Goal: Information Seeking & Learning: Learn about a topic

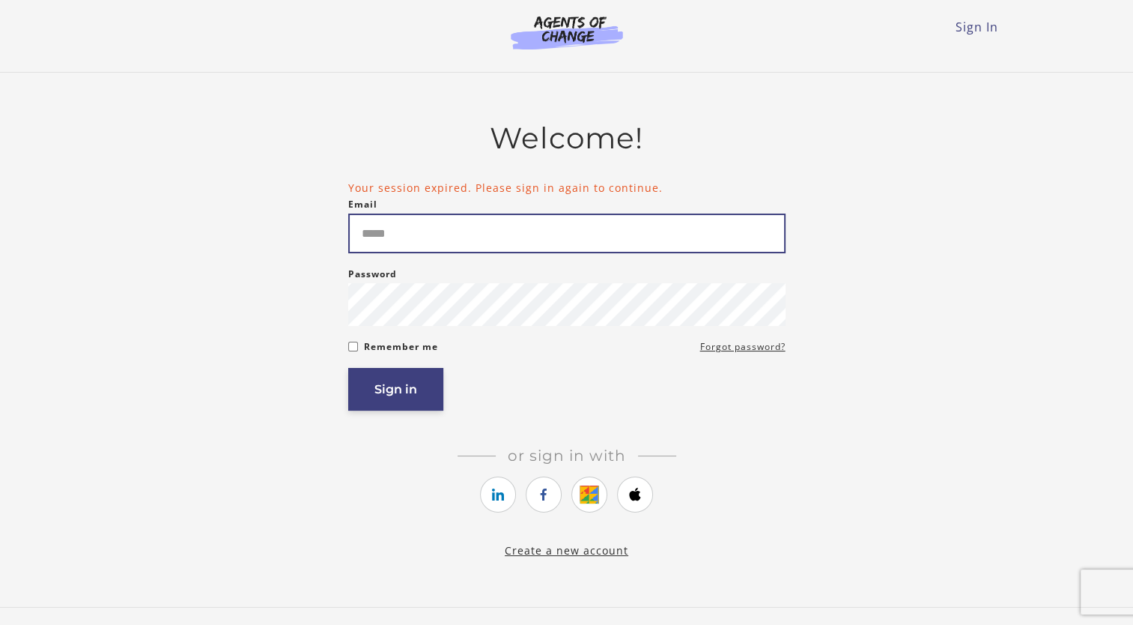
type input "**********"
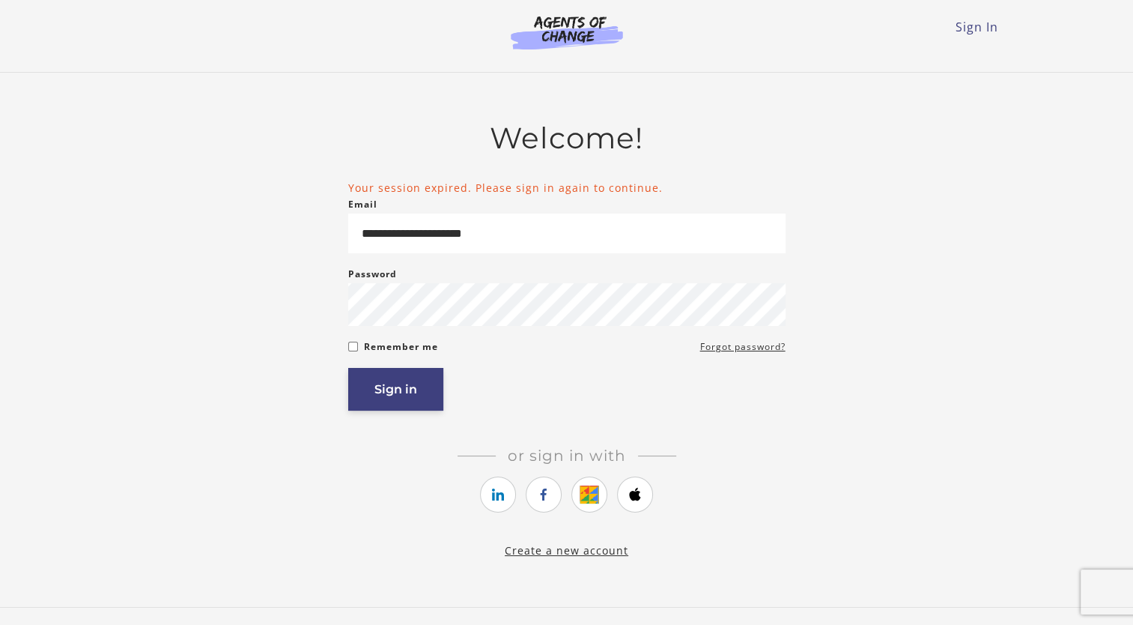
click at [378, 400] on button "Sign in" at bounding box center [395, 389] width 95 height 43
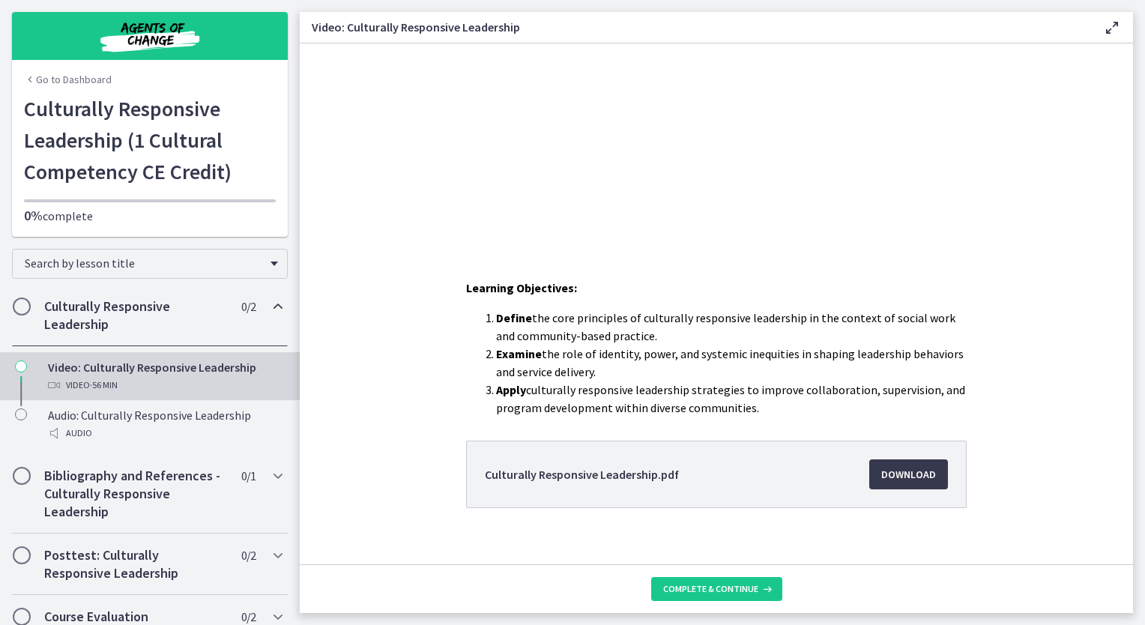
scroll to position [228, 0]
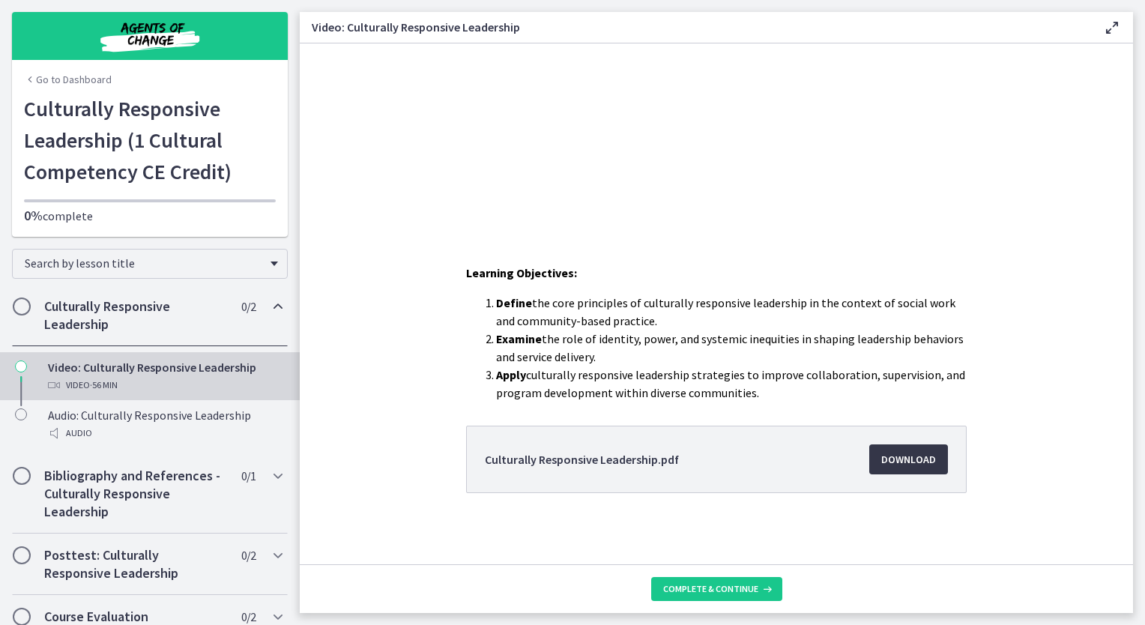
click at [909, 457] on span "Download Opens in a new window" at bounding box center [908, 459] width 55 height 18
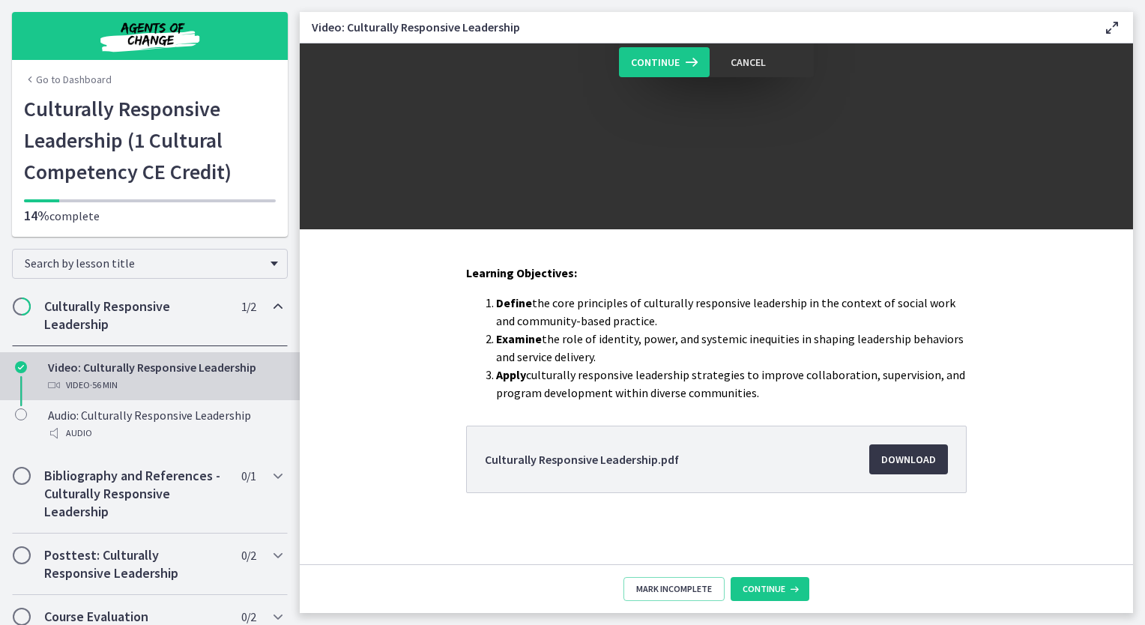
scroll to position [0, 0]
click at [785, 589] on icon at bounding box center [792, 589] width 15 height 12
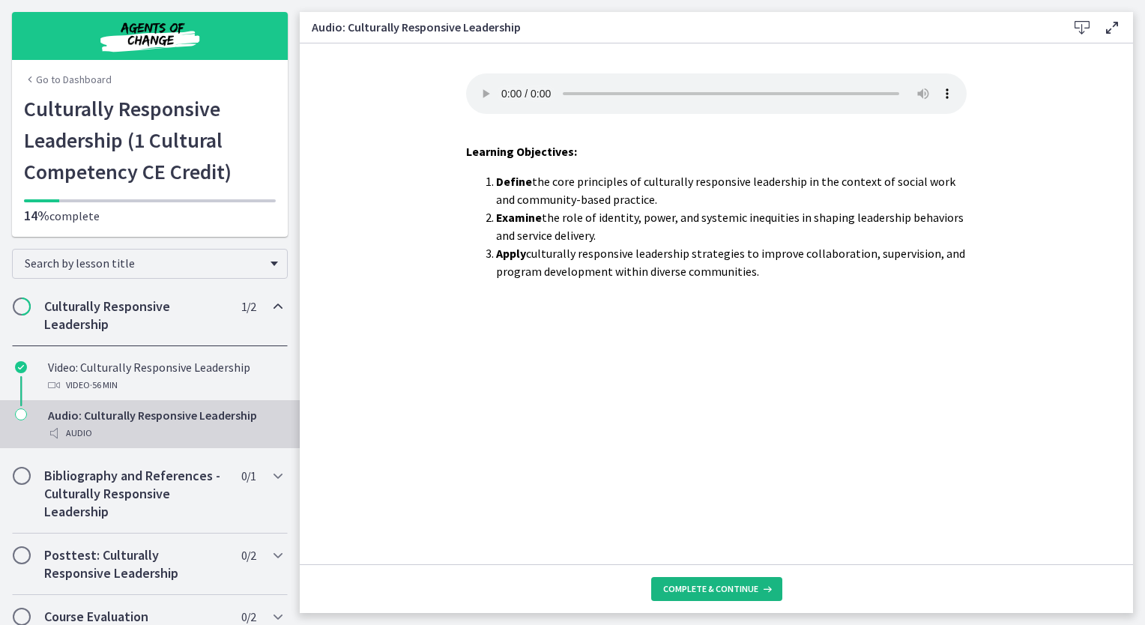
click at [747, 583] on span "Complete & continue" at bounding box center [710, 589] width 95 height 12
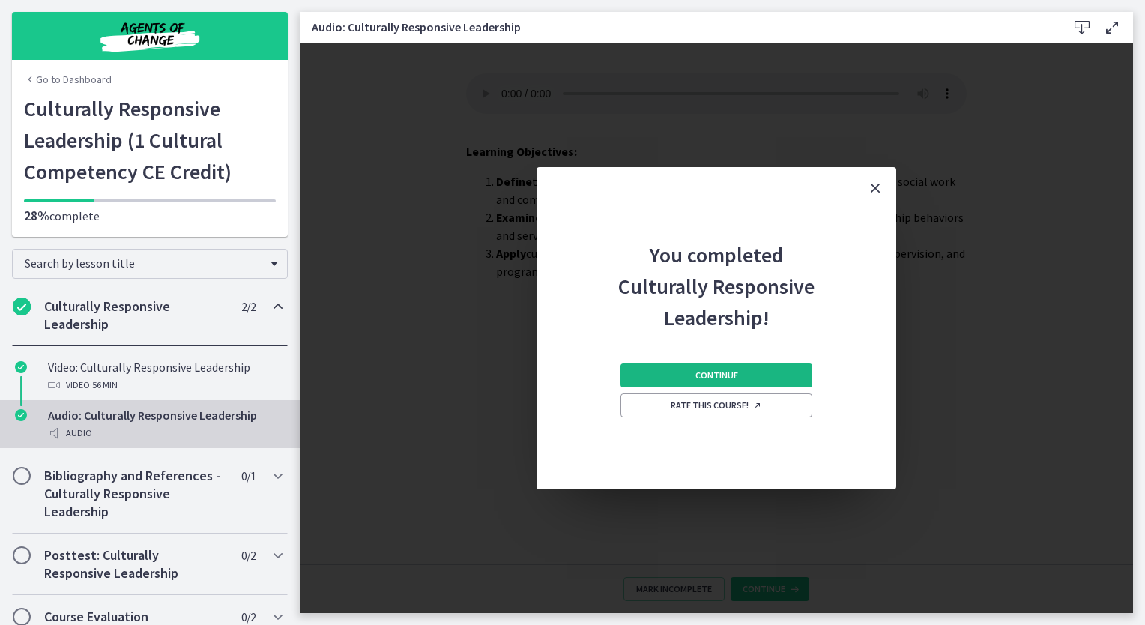
click at [758, 372] on button "Continue" at bounding box center [716, 375] width 192 height 24
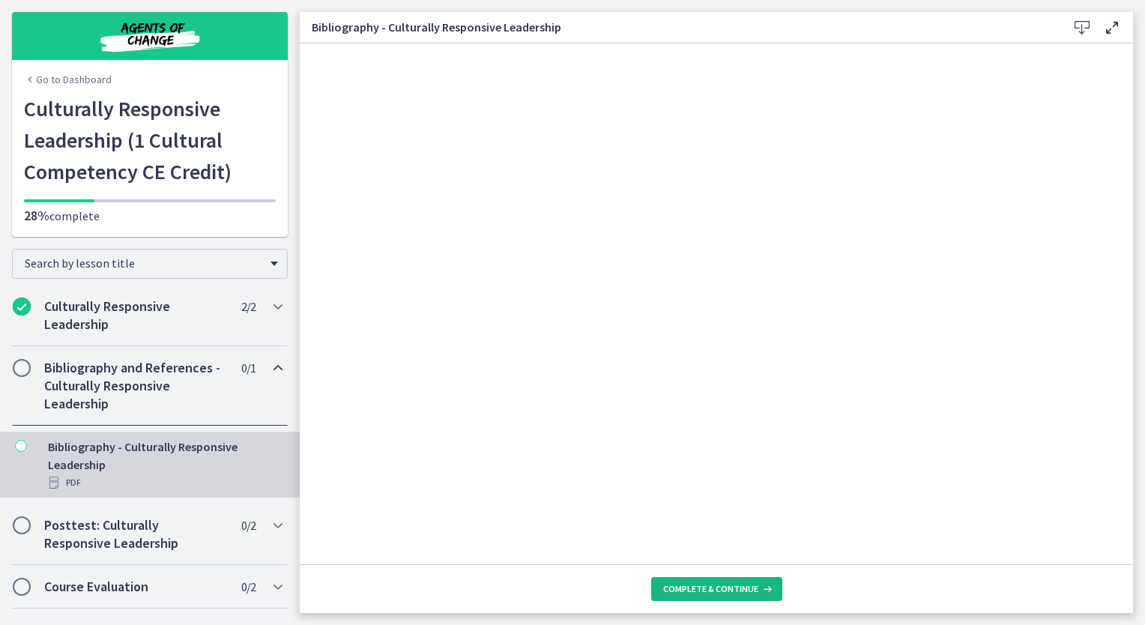
click at [731, 592] on span "Complete & continue" at bounding box center [710, 589] width 95 height 12
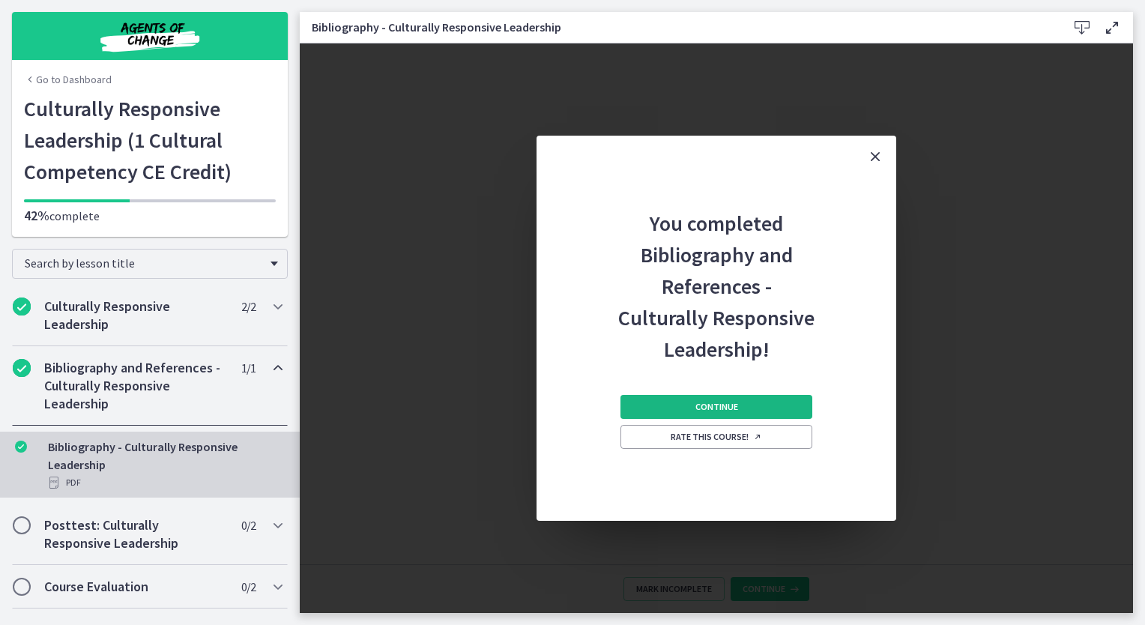
click at [757, 410] on button "Continue" at bounding box center [716, 407] width 192 height 24
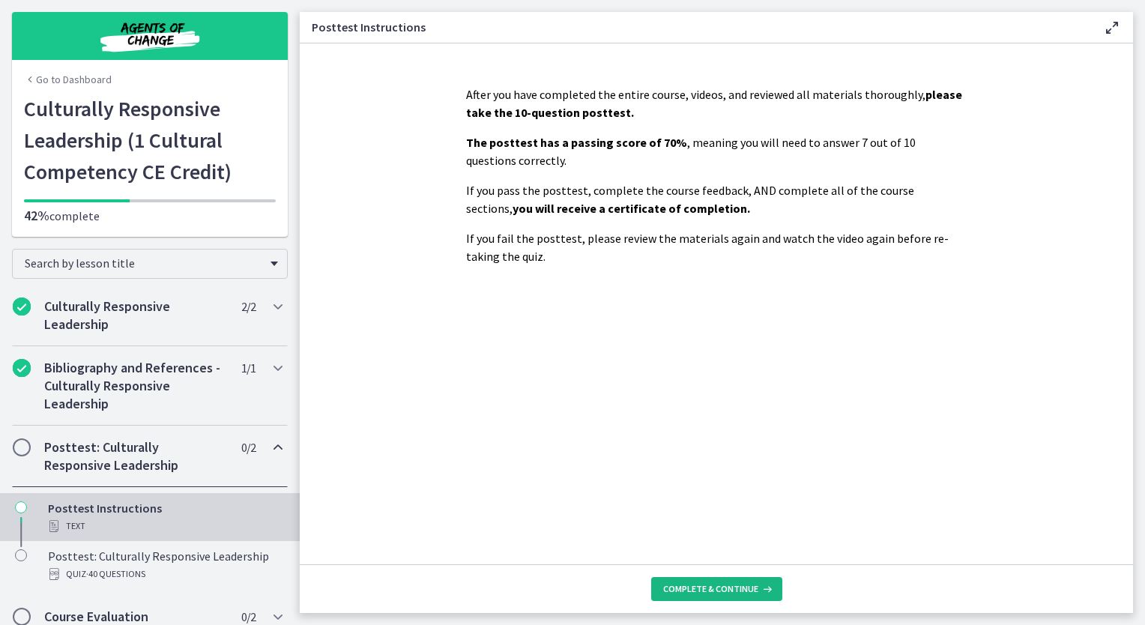
click at [712, 589] on span "Complete & continue" at bounding box center [710, 589] width 95 height 12
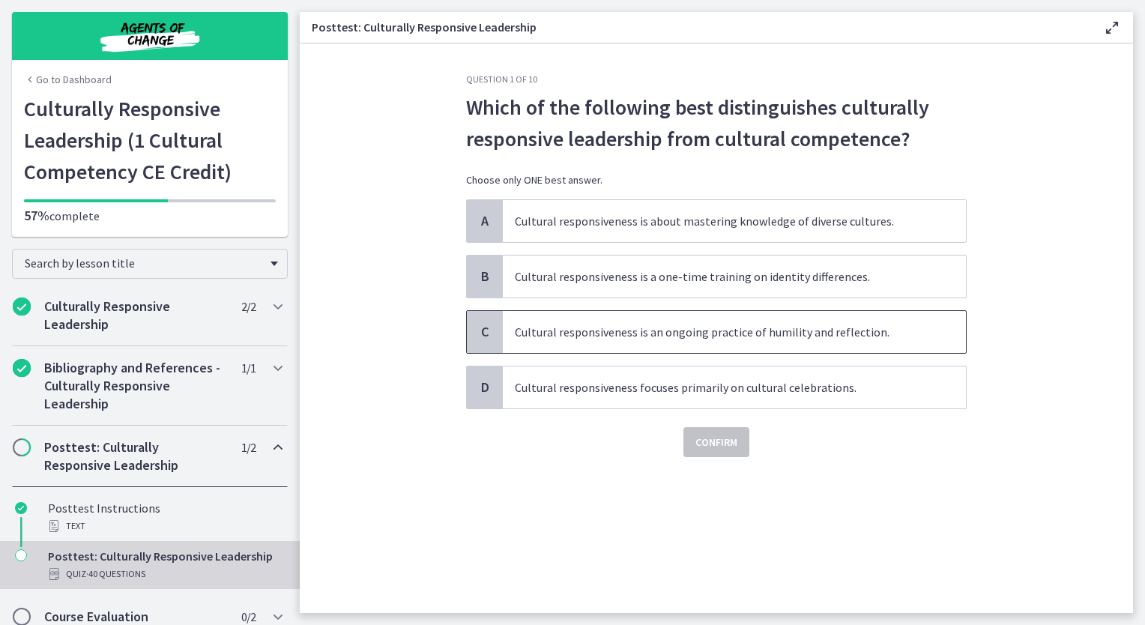
click at [842, 339] on span "Cultural responsiveness is an ongoing practice of humility and reflection." at bounding box center [734, 332] width 463 height 42
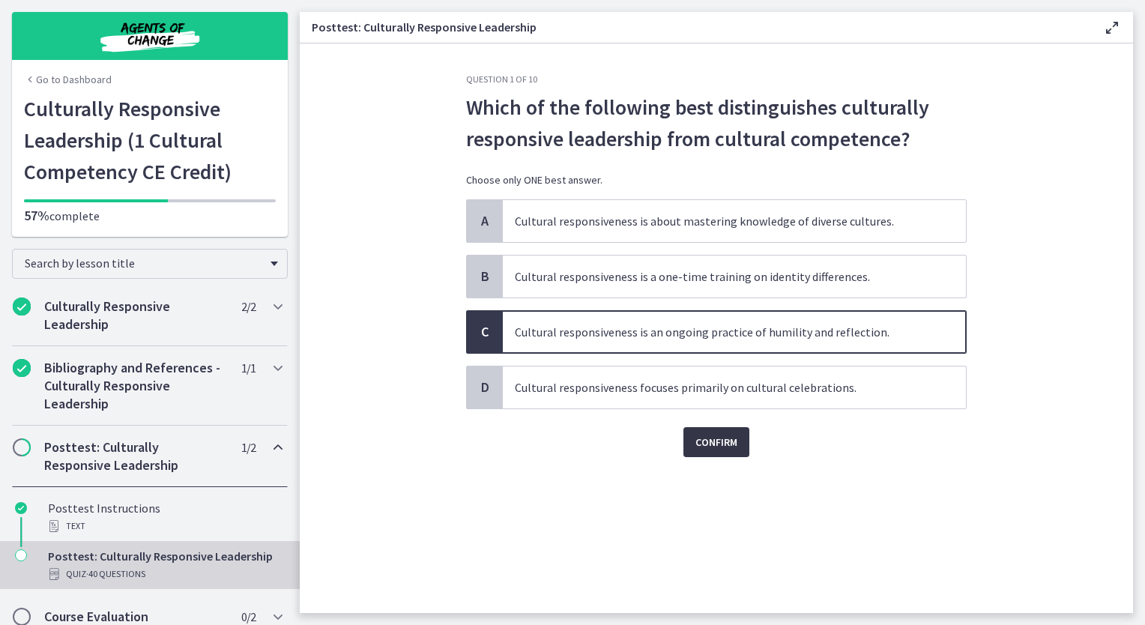
click at [731, 444] on span "Confirm" at bounding box center [716, 442] width 42 height 18
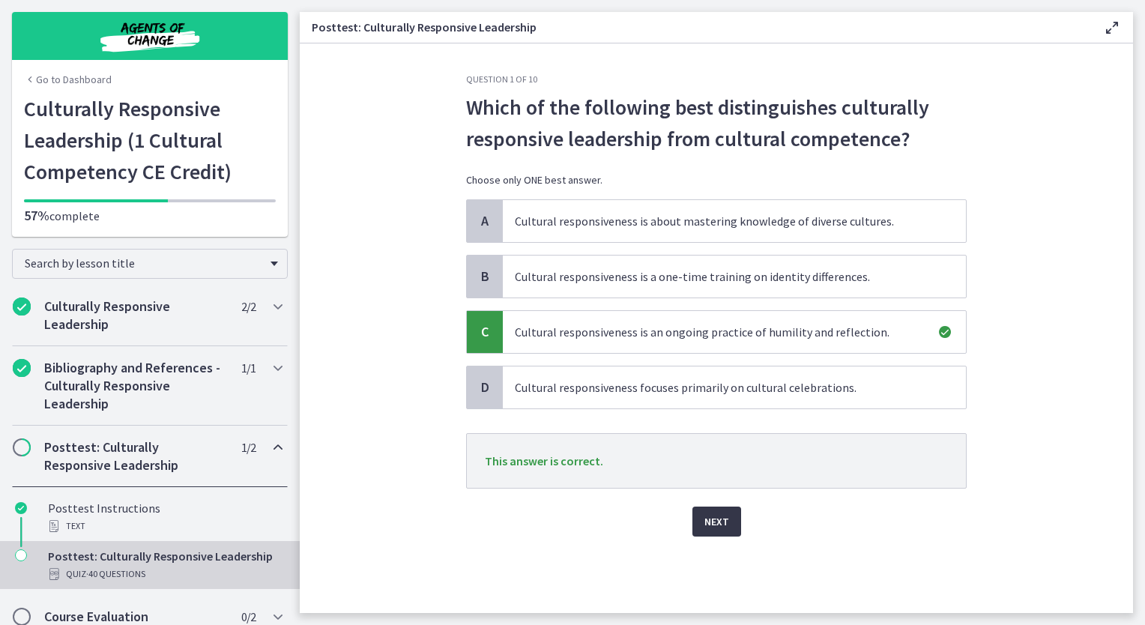
click at [711, 518] on span "Next" at bounding box center [716, 521] width 25 height 18
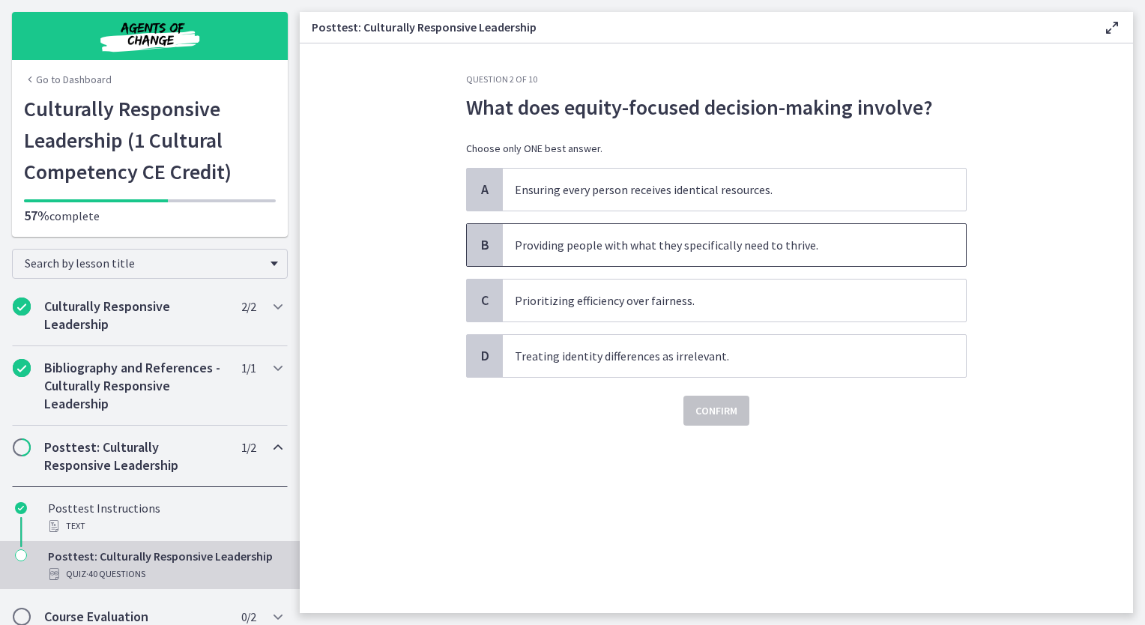
click at [738, 255] on span "Providing people with what they specifically need to thrive." at bounding box center [734, 245] width 463 height 42
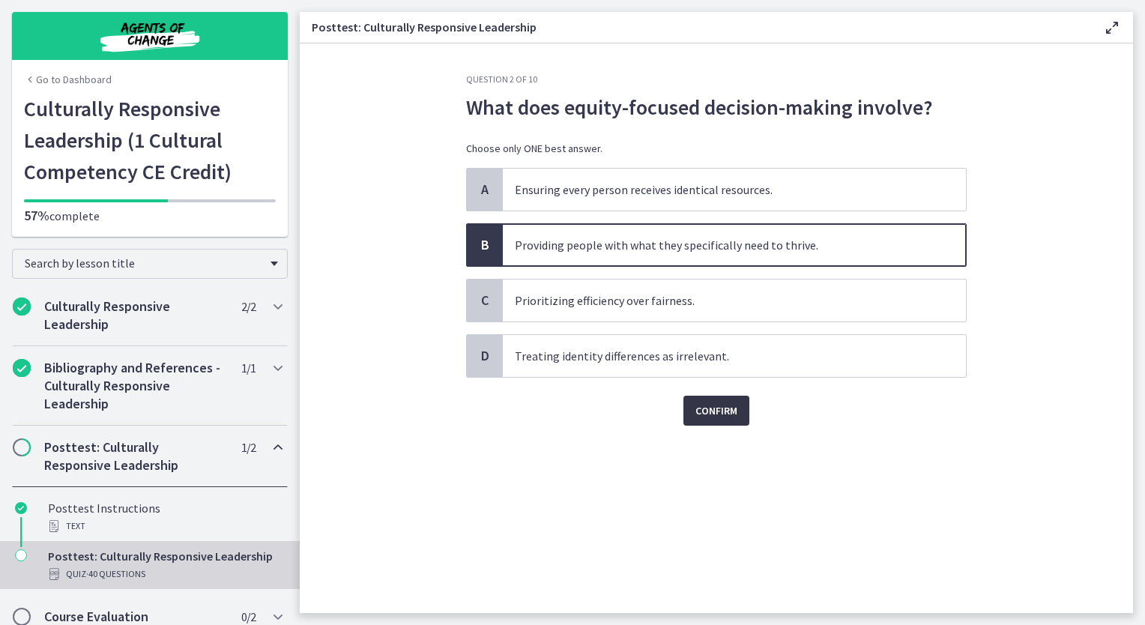
click at [718, 409] on span "Confirm" at bounding box center [716, 410] width 42 height 18
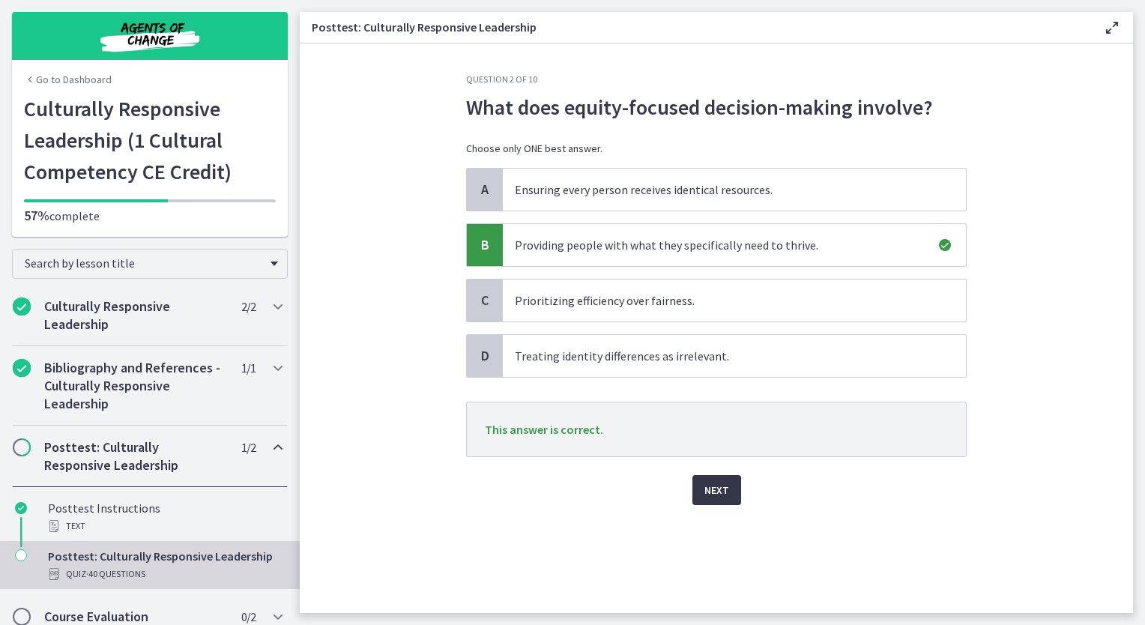
click at [716, 490] on span "Next" at bounding box center [716, 490] width 25 height 18
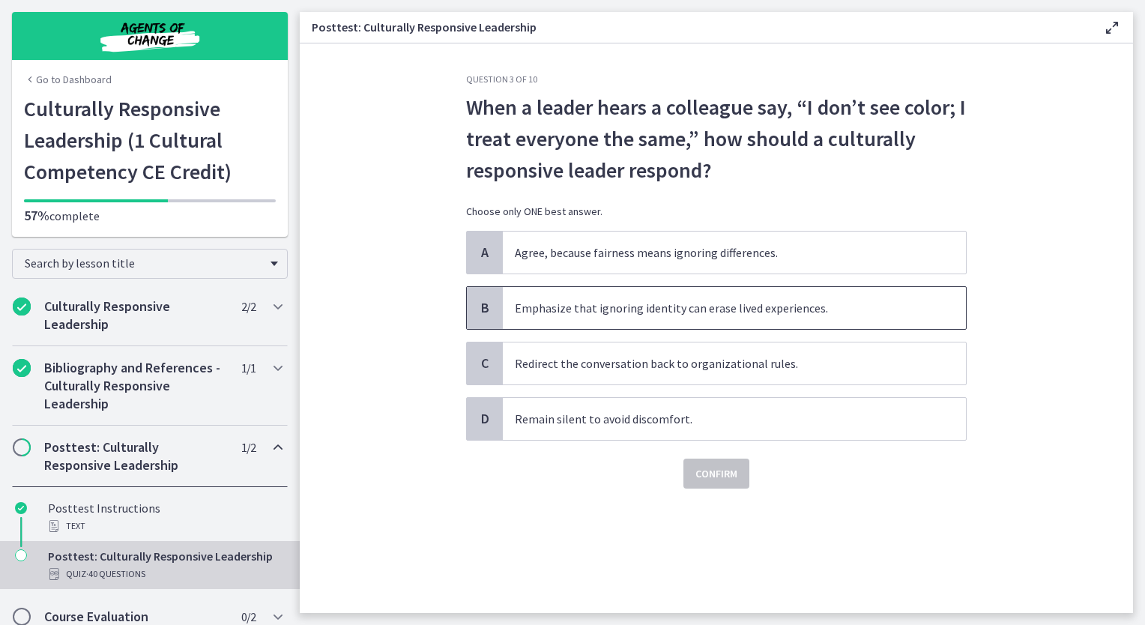
click at [780, 305] on span "Emphasize that ignoring identity can erase lived experiences." at bounding box center [734, 308] width 463 height 42
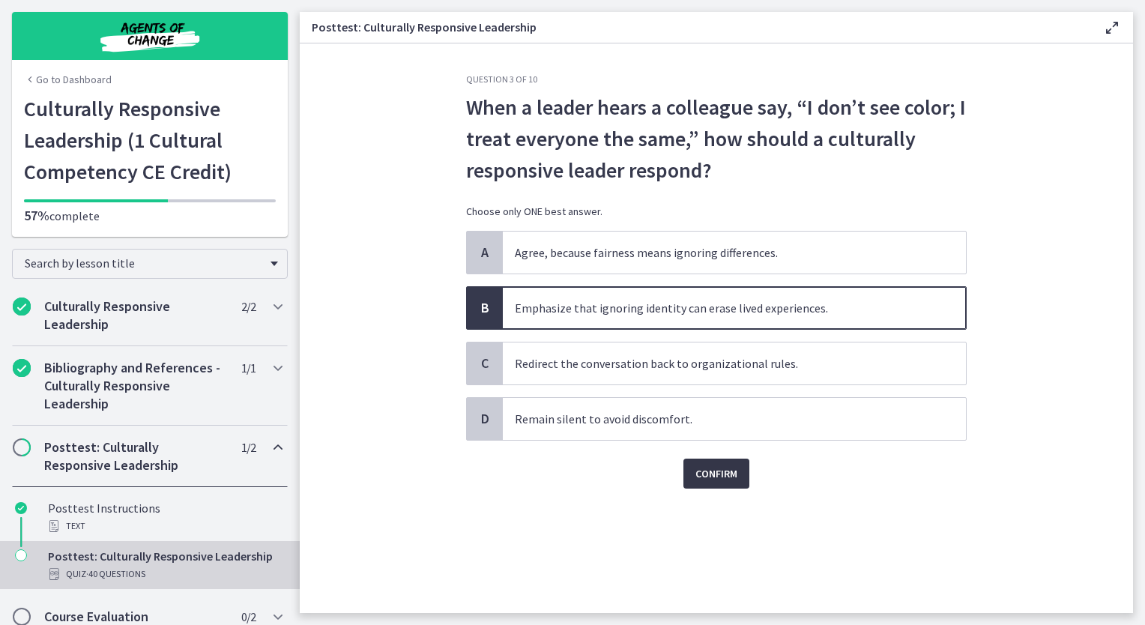
click at [722, 473] on span "Confirm" at bounding box center [716, 473] width 42 height 18
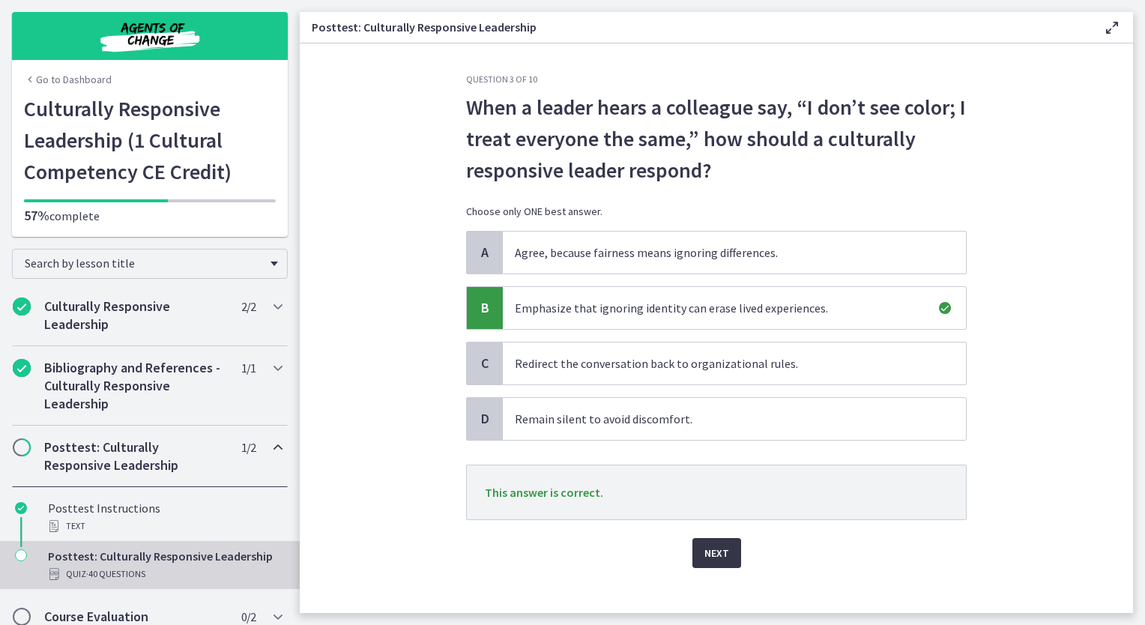
click at [710, 550] on span "Next" at bounding box center [716, 553] width 25 height 18
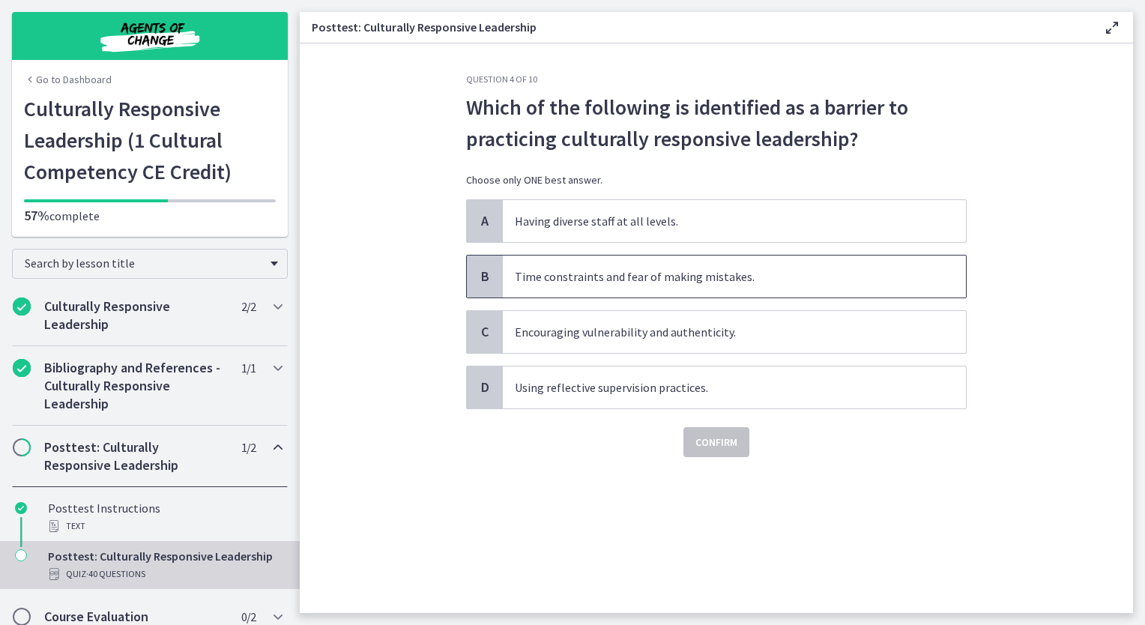
click at [703, 279] on span "Time constraints and fear of making mistakes." at bounding box center [734, 276] width 463 height 42
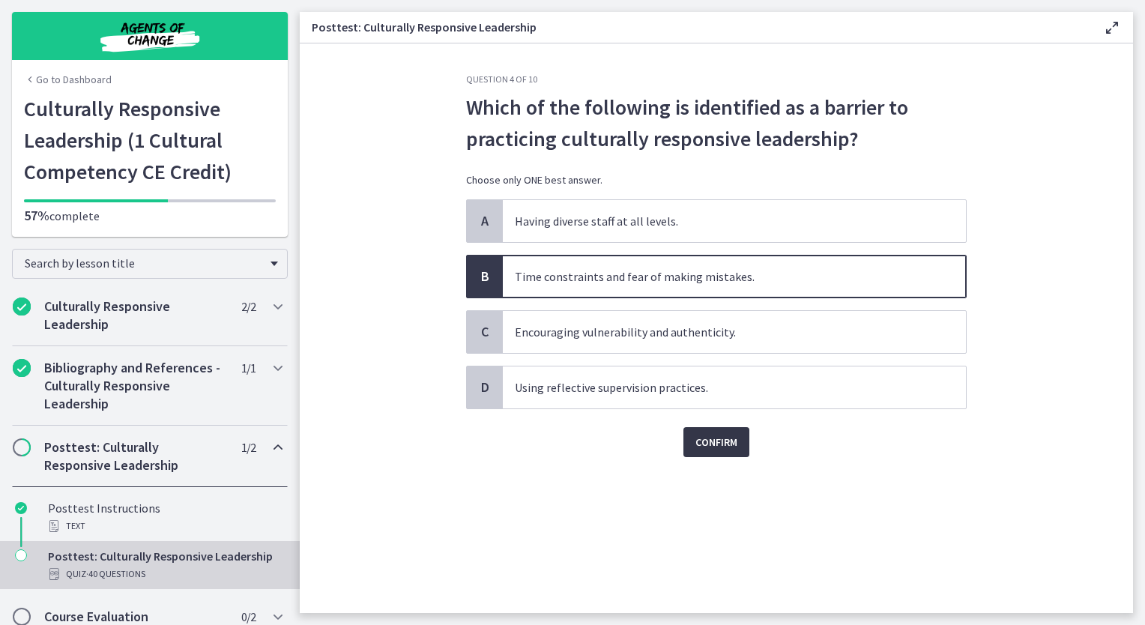
click at [716, 439] on span "Confirm" at bounding box center [716, 442] width 42 height 18
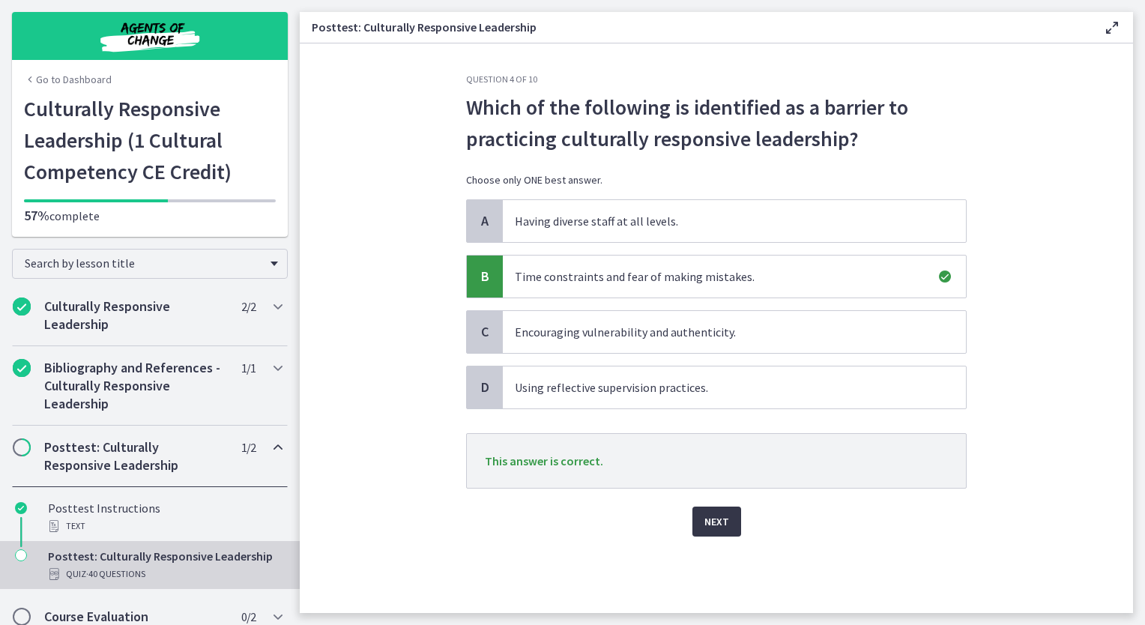
click at [719, 527] on span "Next" at bounding box center [716, 521] width 25 height 18
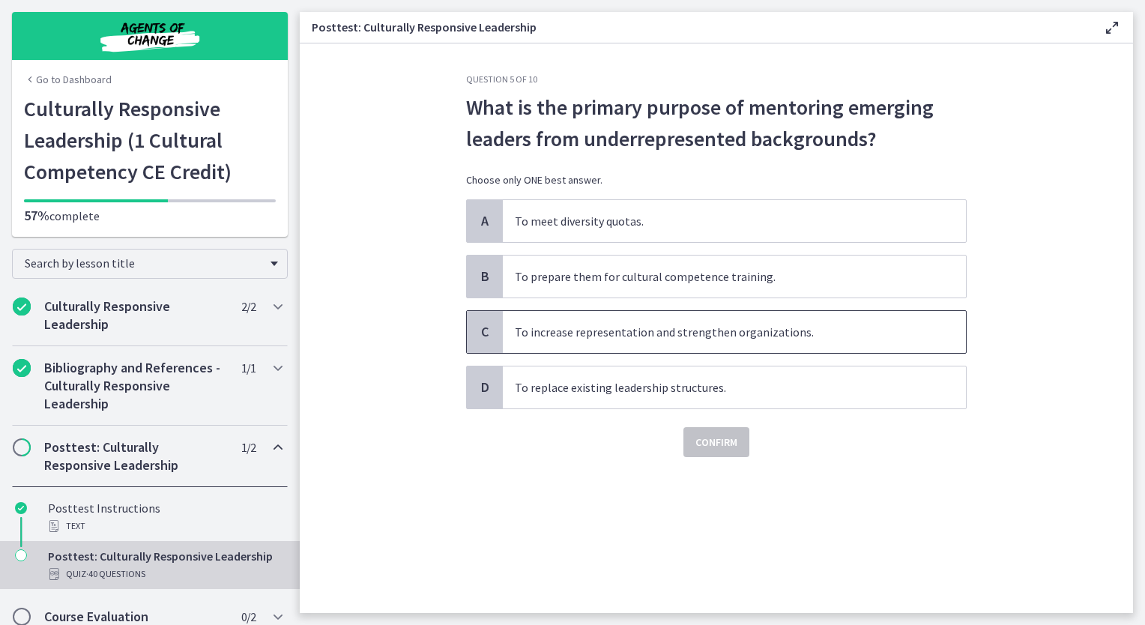
click at [748, 339] on span "To increase representation and strengthen organizations." at bounding box center [734, 332] width 463 height 42
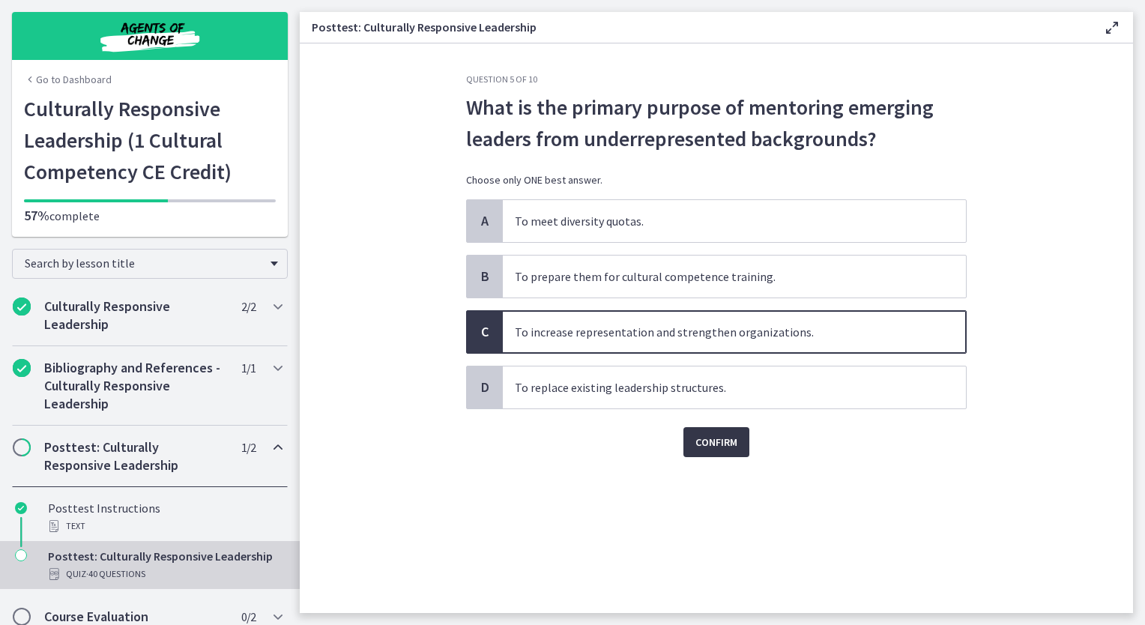
click at [736, 452] on button "Confirm" at bounding box center [716, 442] width 66 height 30
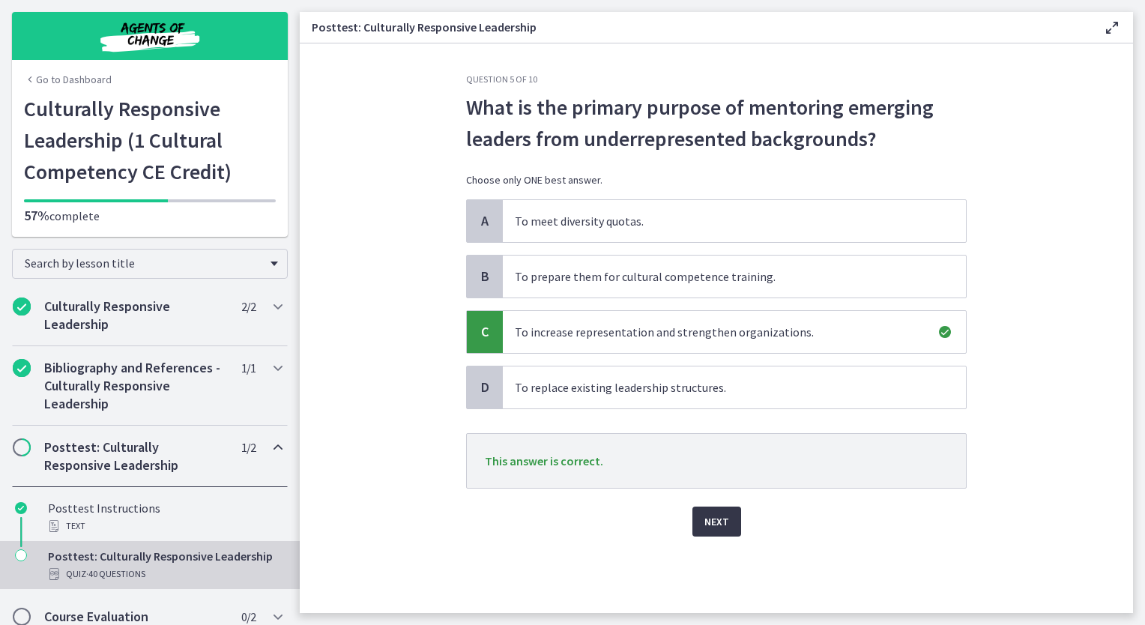
click at [715, 524] on span "Next" at bounding box center [716, 521] width 25 height 18
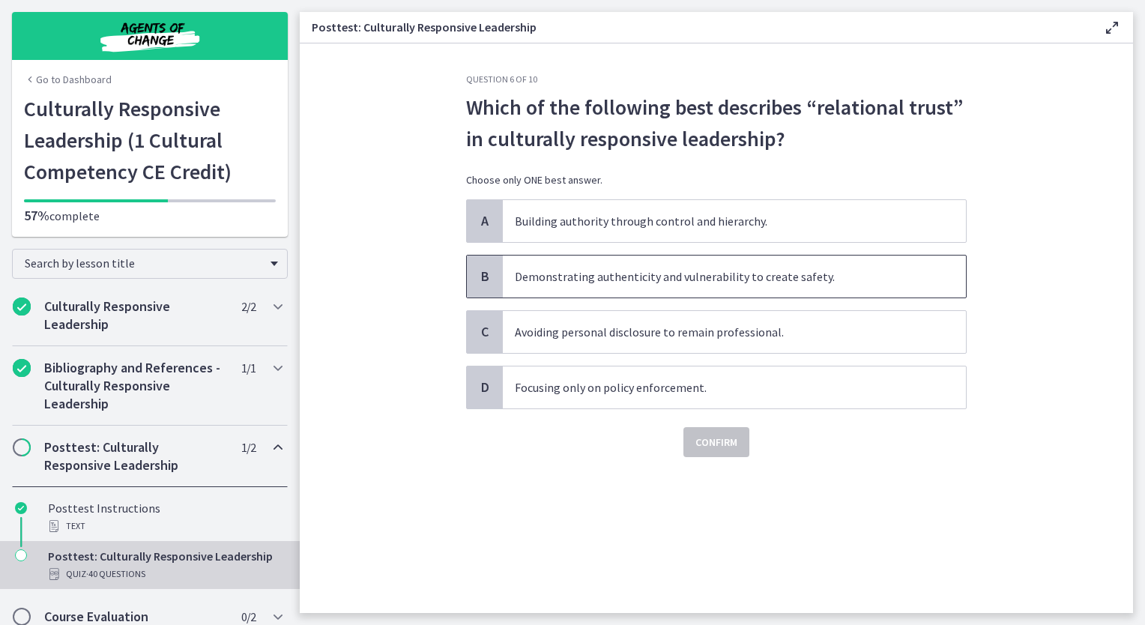
click at [801, 277] on span "Demonstrating authenticity and vulnerability to create safety." at bounding box center [734, 276] width 463 height 42
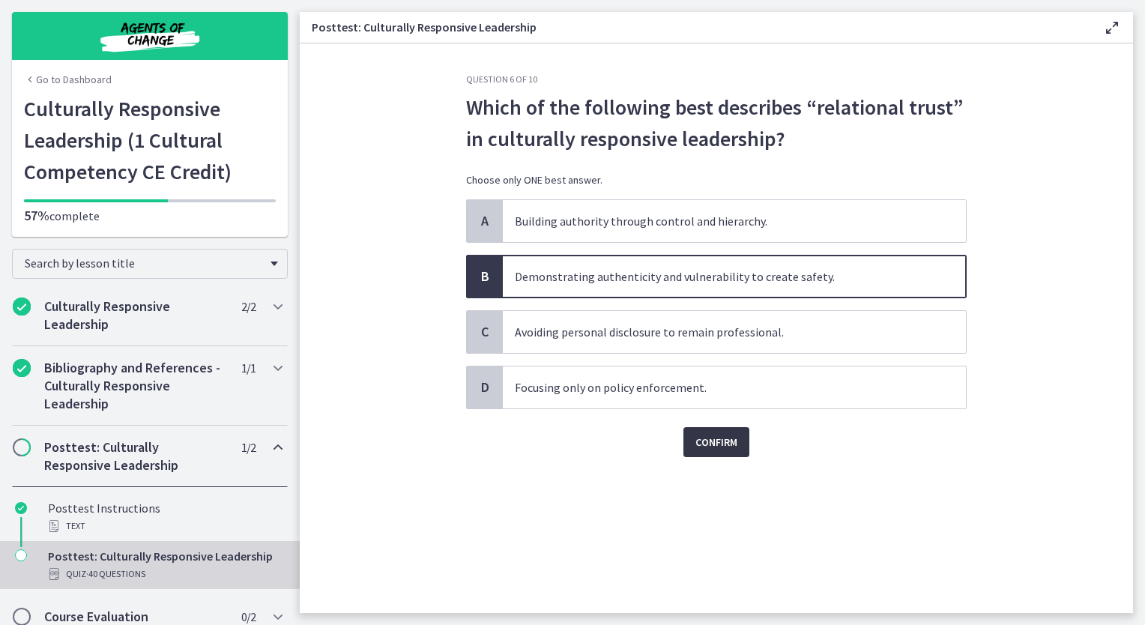
click at [724, 439] on span "Confirm" at bounding box center [716, 442] width 42 height 18
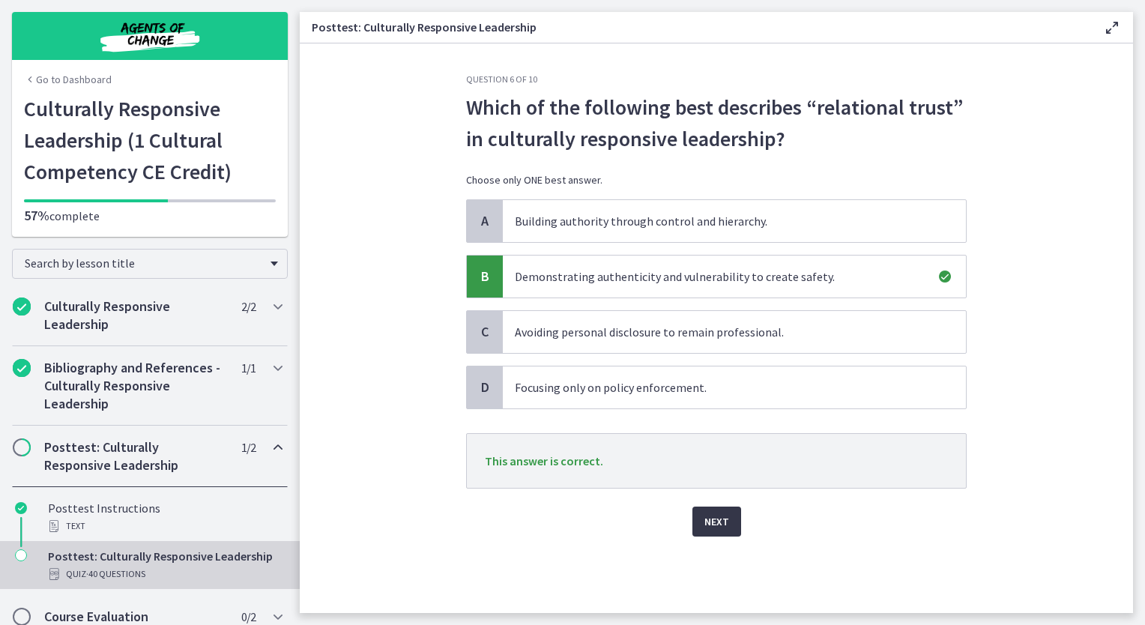
click at [713, 515] on span "Next" at bounding box center [716, 521] width 25 height 18
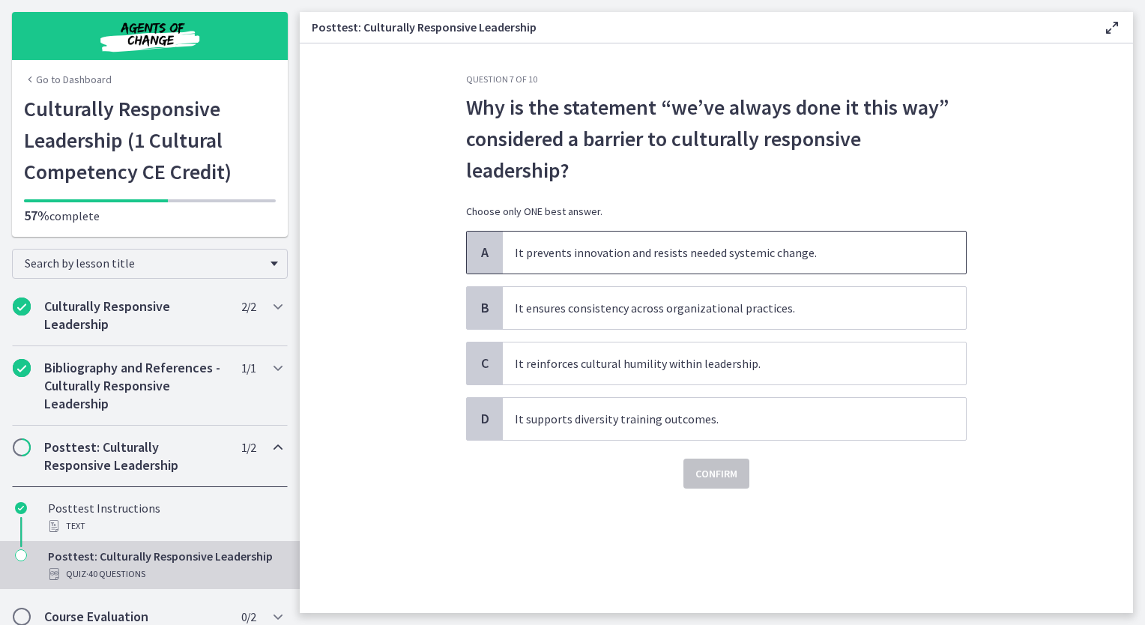
click at [794, 254] on span "It prevents innovation and resists needed systemic change." at bounding box center [734, 252] width 463 height 42
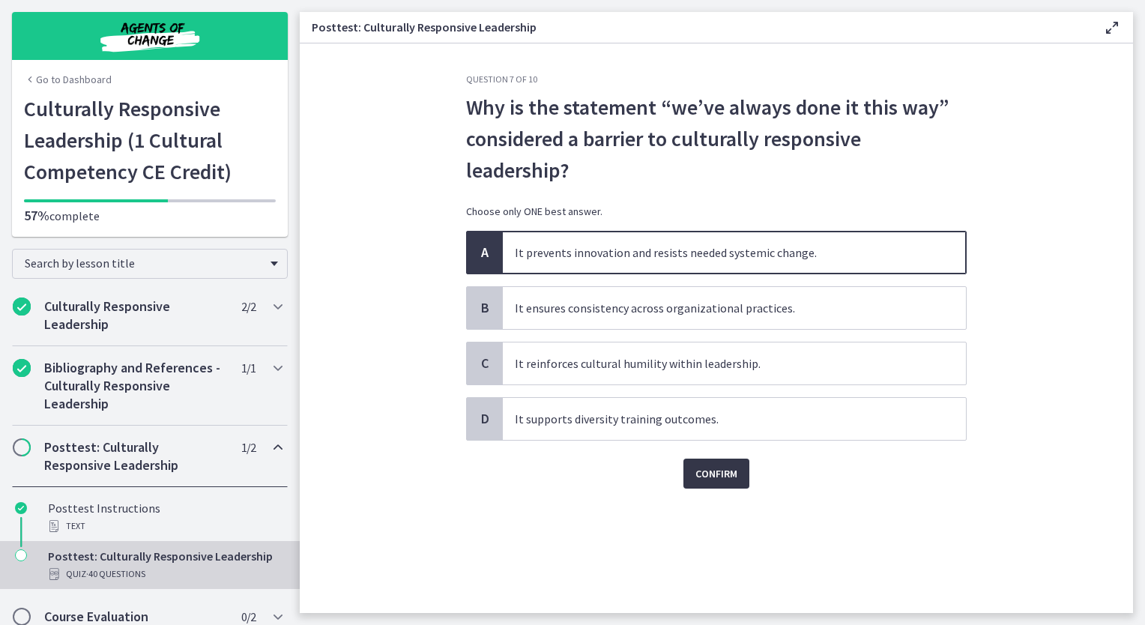
click at [723, 475] on span "Confirm" at bounding box center [716, 473] width 42 height 18
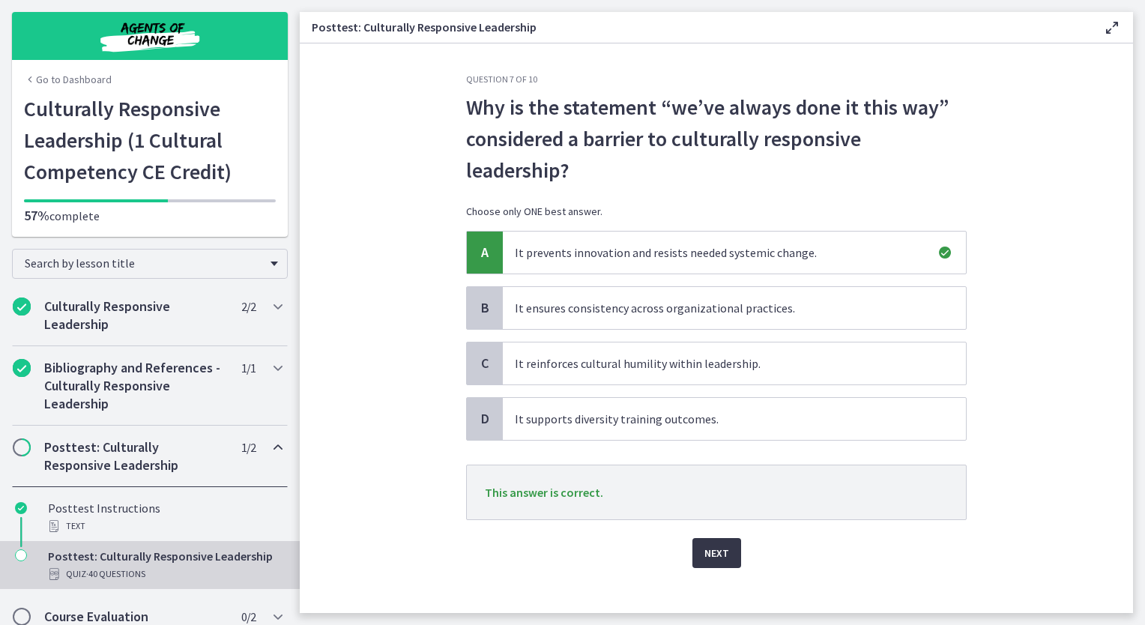
click at [708, 549] on span "Next" at bounding box center [716, 553] width 25 height 18
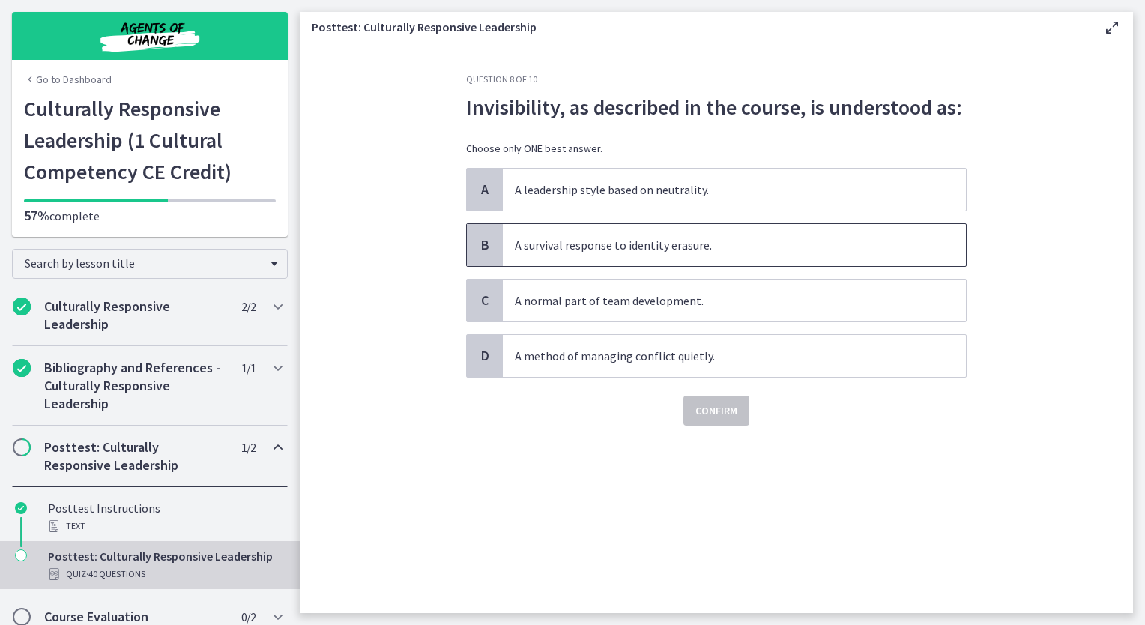
click at [727, 245] on span "A survival response to identity erasure." at bounding box center [734, 245] width 463 height 42
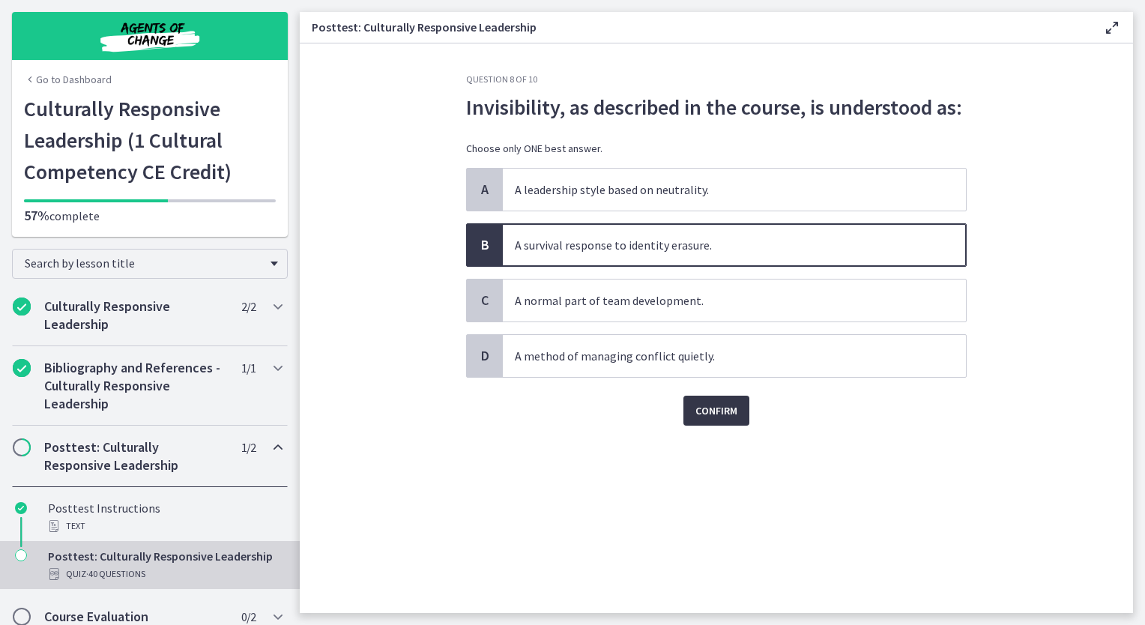
click at [719, 415] on span "Confirm" at bounding box center [716, 410] width 42 height 18
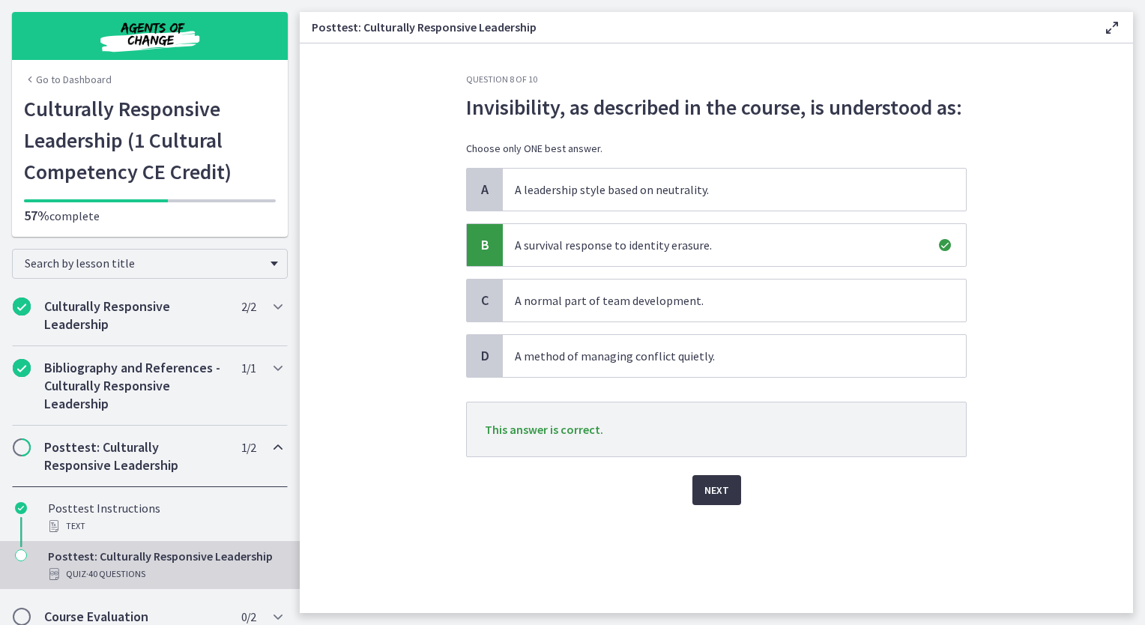
click at [712, 485] on span "Next" at bounding box center [716, 490] width 25 height 18
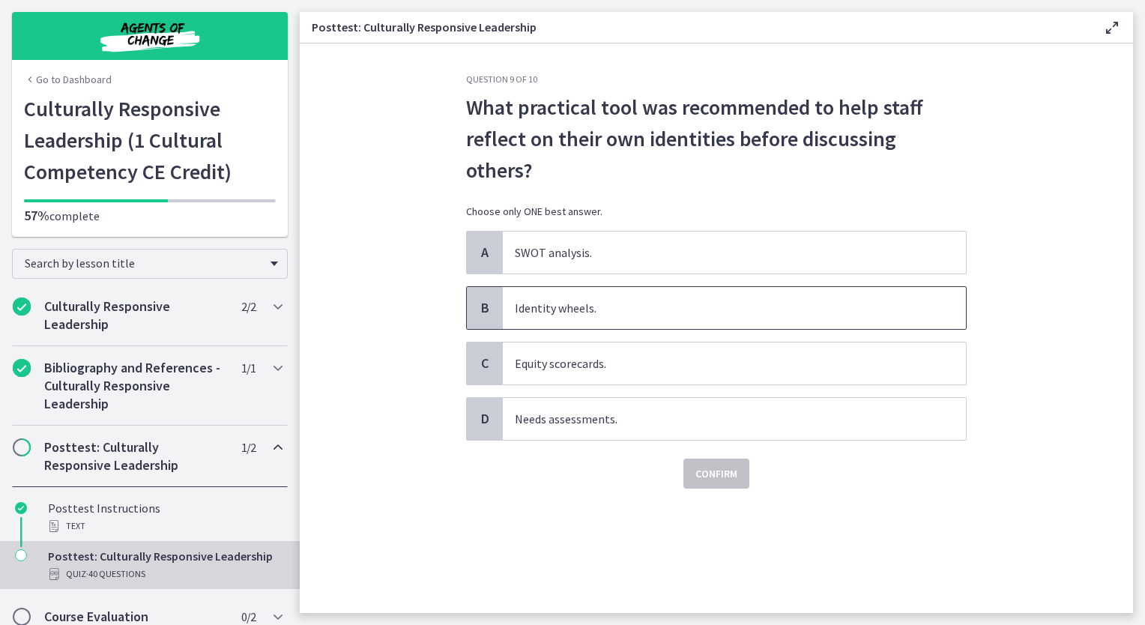
click at [632, 287] on span "Identity wheels." at bounding box center [734, 308] width 463 height 42
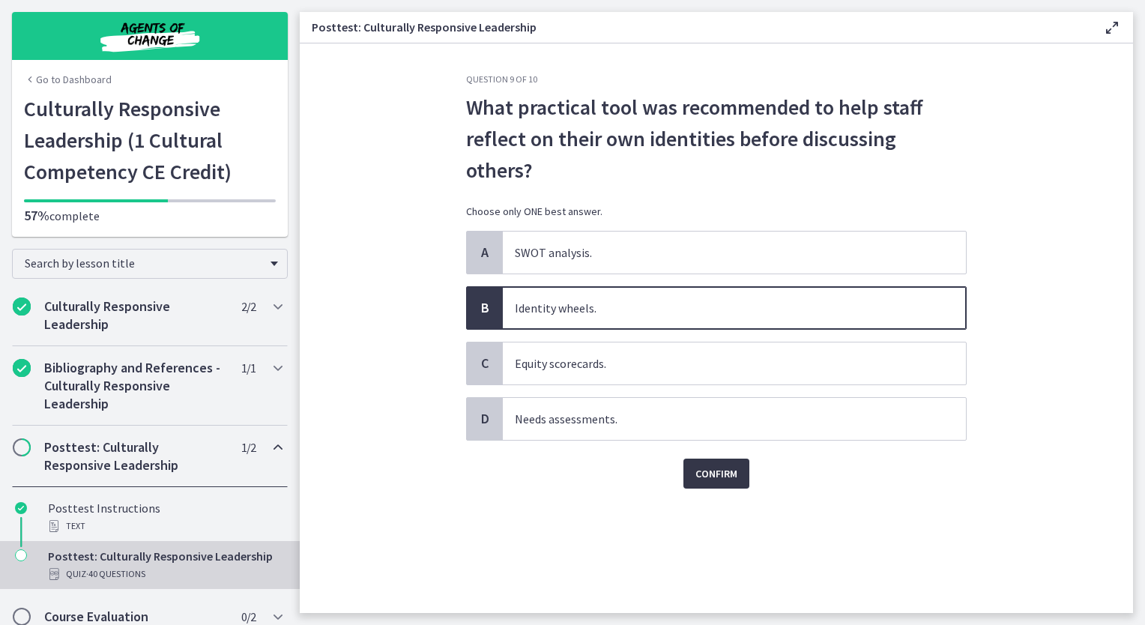
click at [713, 464] on span "Confirm" at bounding box center [716, 473] width 42 height 18
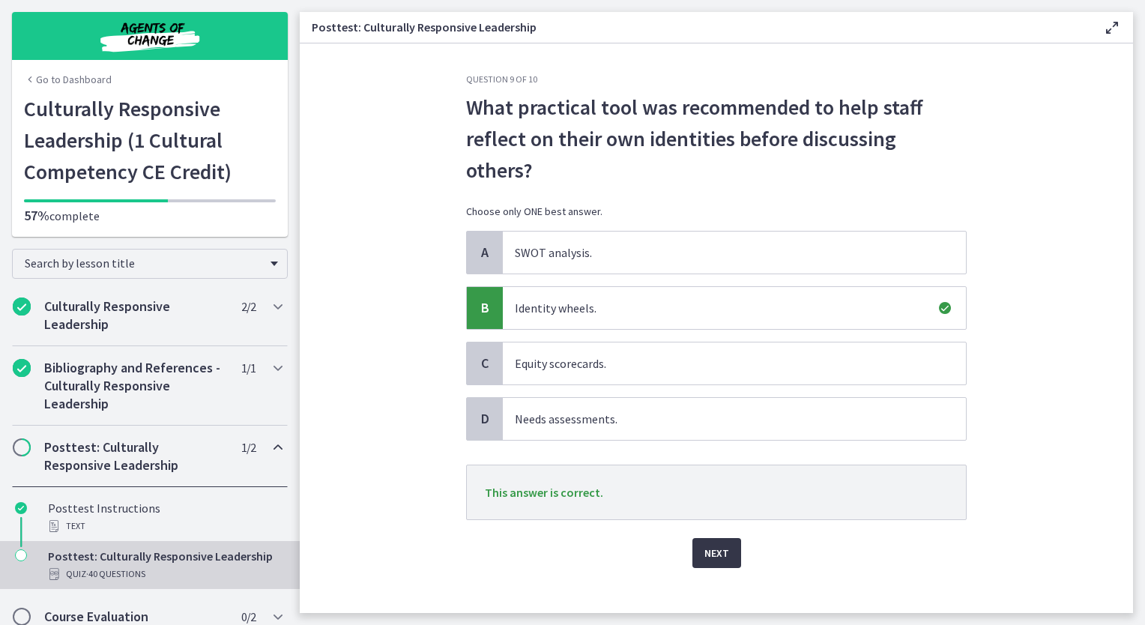
click at [717, 544] on span "Next" at bounding box center [716, 553] width 25 height 18
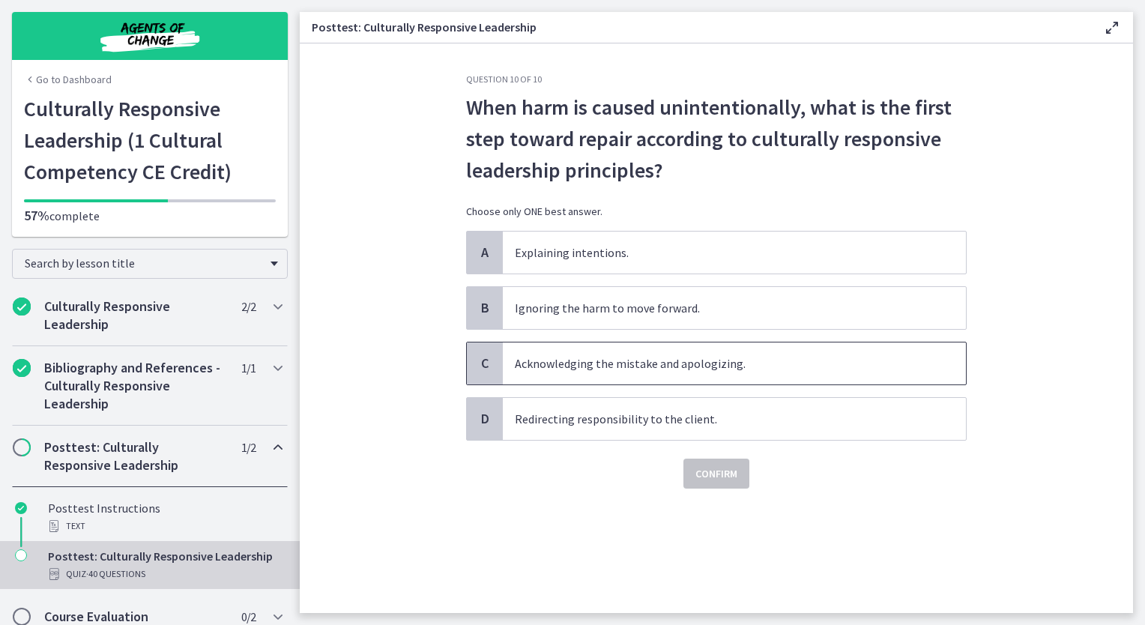
click at [722, 365] on span "Acknowledging the mistake and apologizing." at bounding box center [734, 363] width 463 height 42
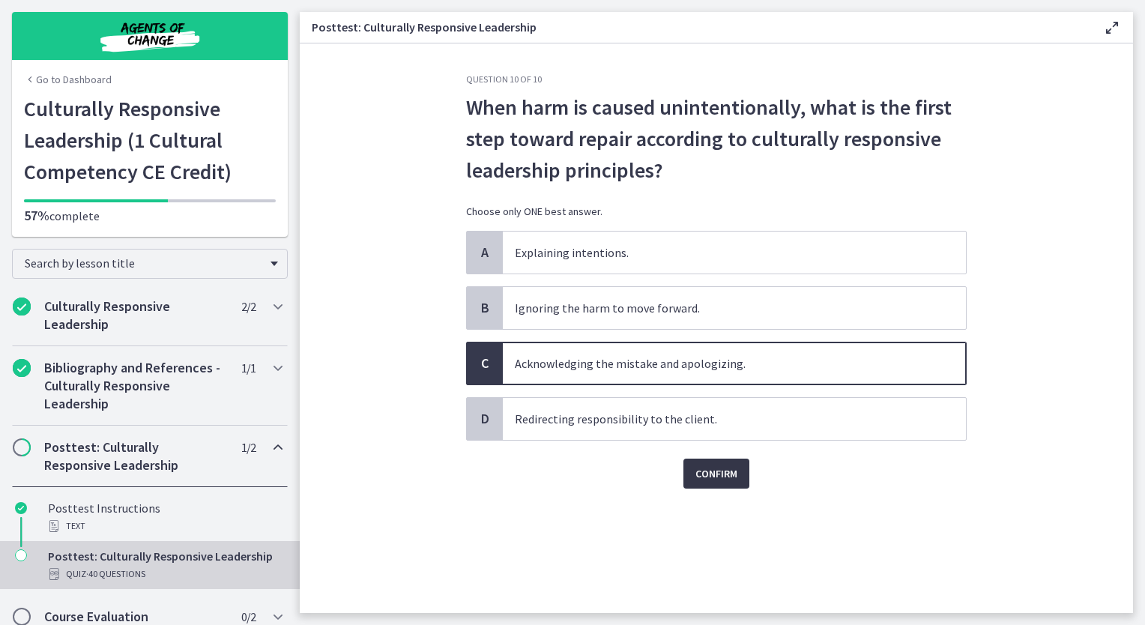
click at [711, 478] on span "Confirm" at bounding box center [716, 473] width 42 height 18
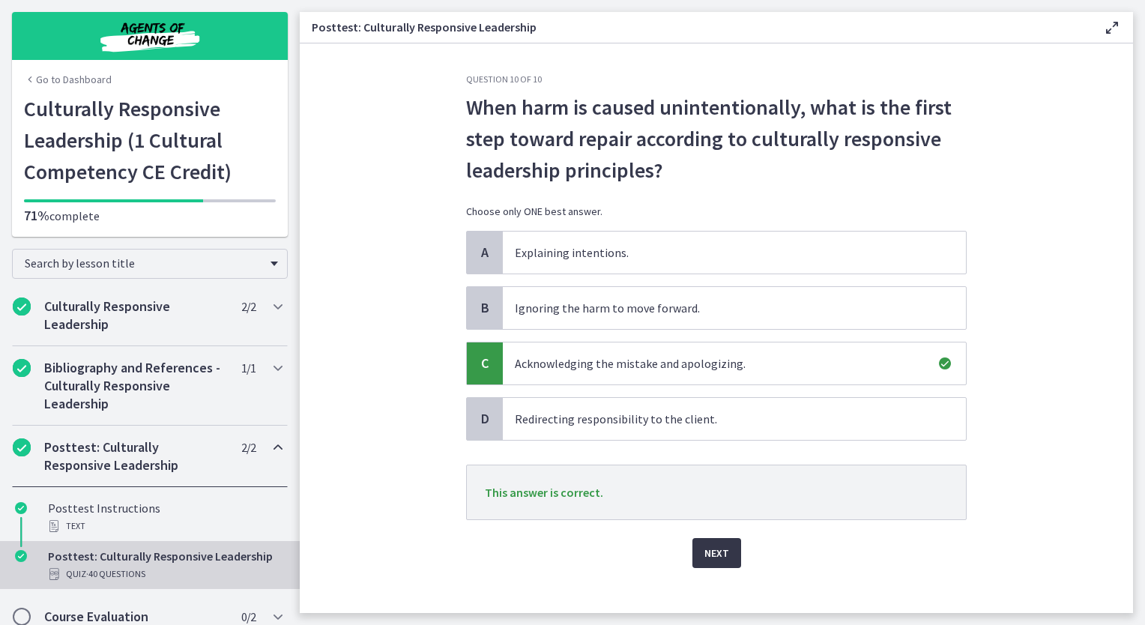
click at [721, 553] on span "Next" at bounding box center [716, 553] width 25 height 18
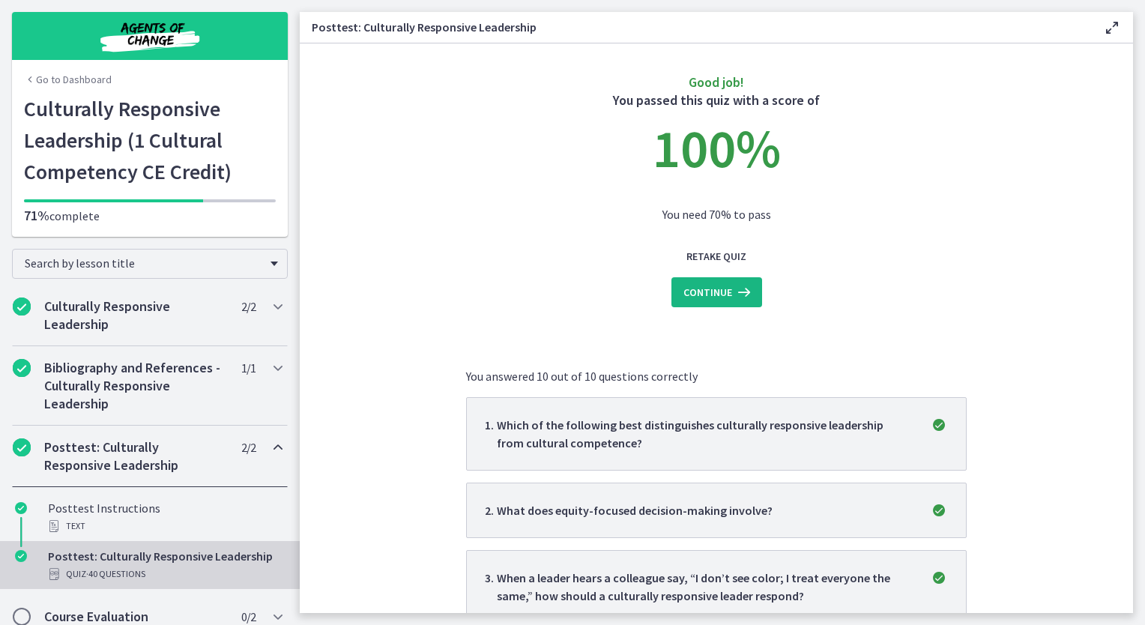
click at [716, 294] on span "Continue" at bounding box center [707, 292] width 49 height 18
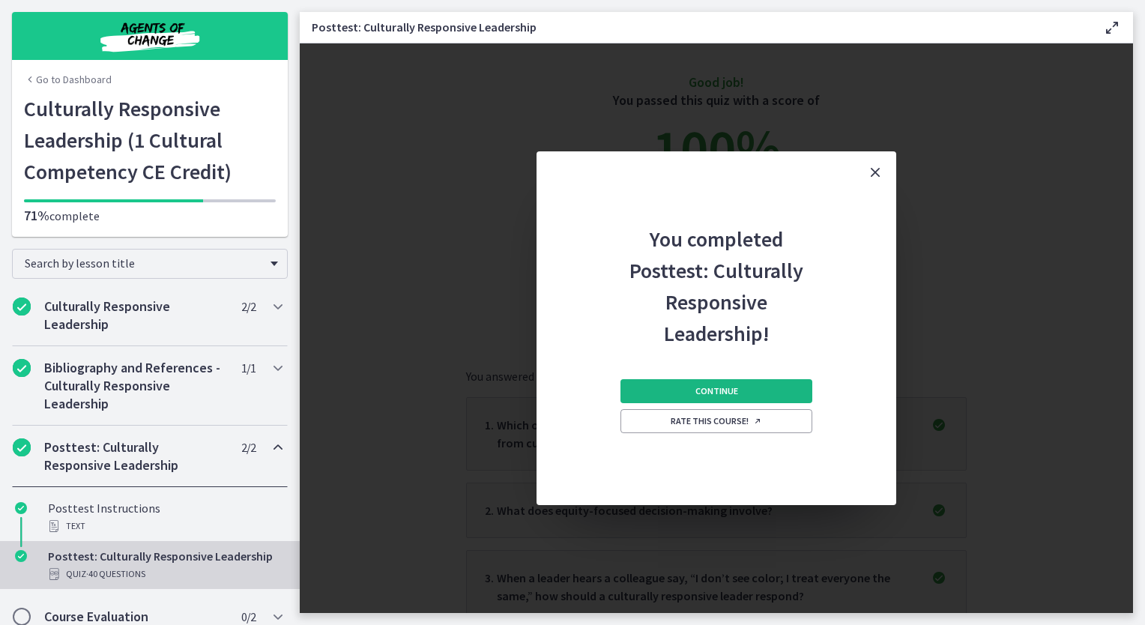
click at [722, 390] on span "Continue" at bounding box center [716, 391] width 43 height 12
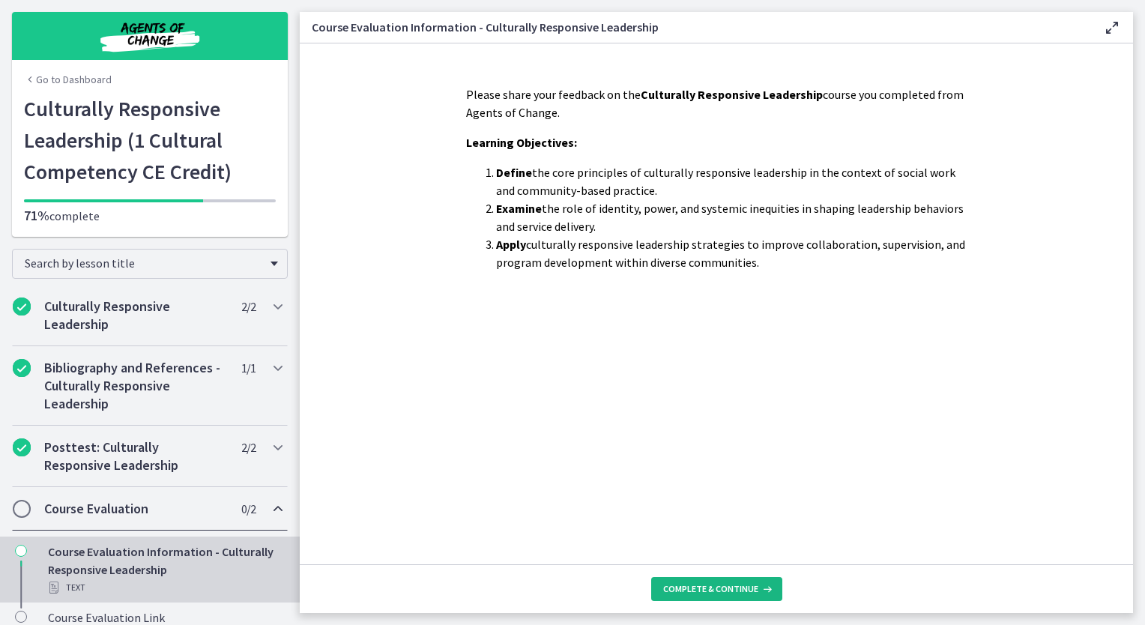
click at [713, 581] on button "Complete & continue" at bounding box center [716, 589] width 131 height 24
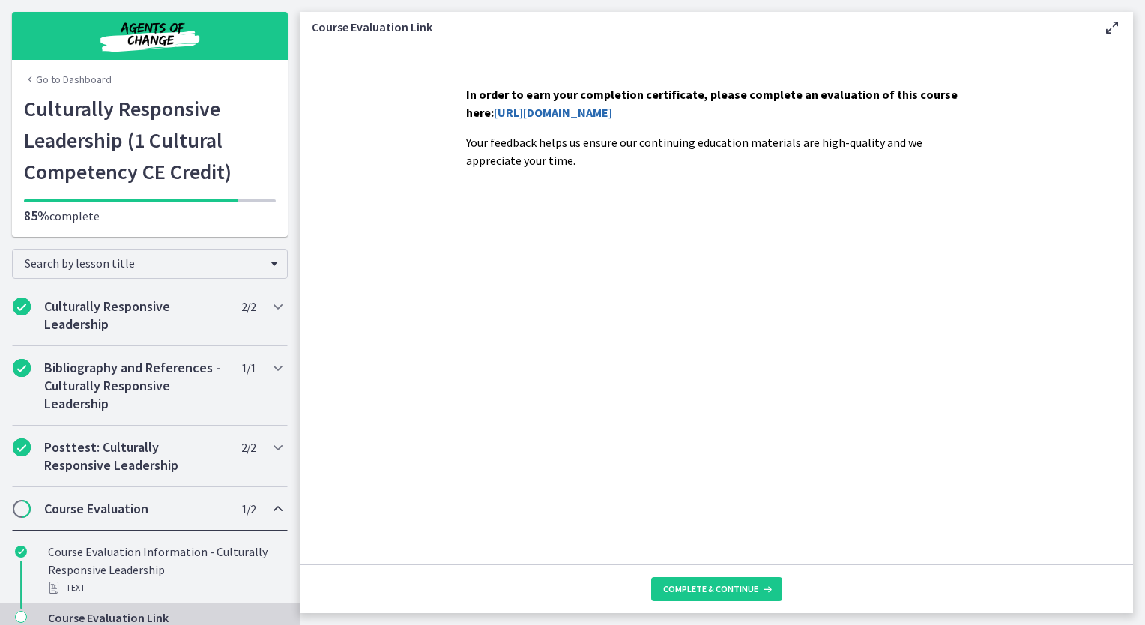
drag, startPoint x: 301, startPoint y: 216, endPoint x: 413, endPoint y: 257, distance: 119.7
click at [309, 329] on section "In order to earn your completion certificate, please complete an evaluation of …" at bounding box center [716, 303] width 833 height 521
click at [612, 115] on link "[URL][DOMAIN_NAME]" at bounding box center [553, 112] width 118 height 15
click at [748, 589] on span "Complete & continue" at bounding box center [710, 589] width 95 height 12
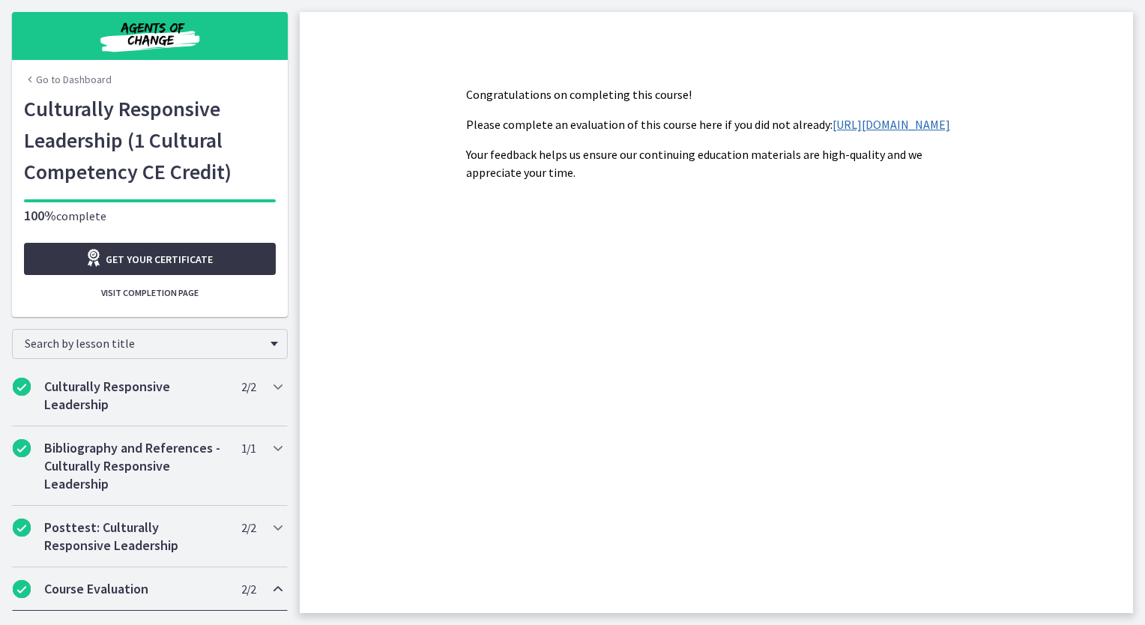
click at [106, 259] on span "Get your certificate" at bounding box center [159, 259] width 107 height 18
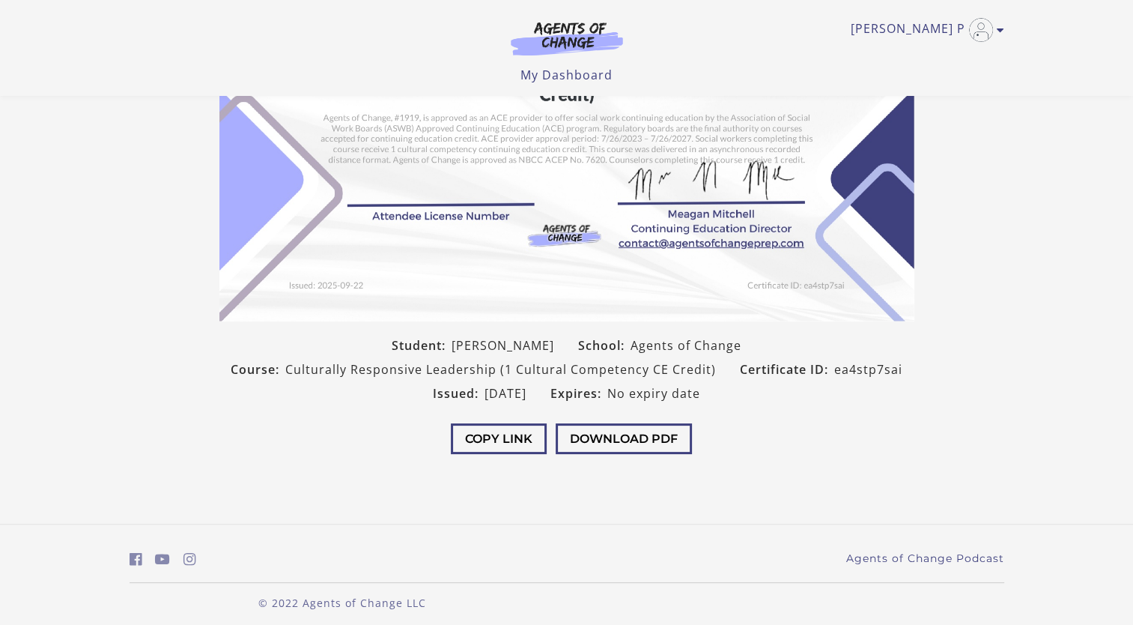
scroll to position [213, 0]
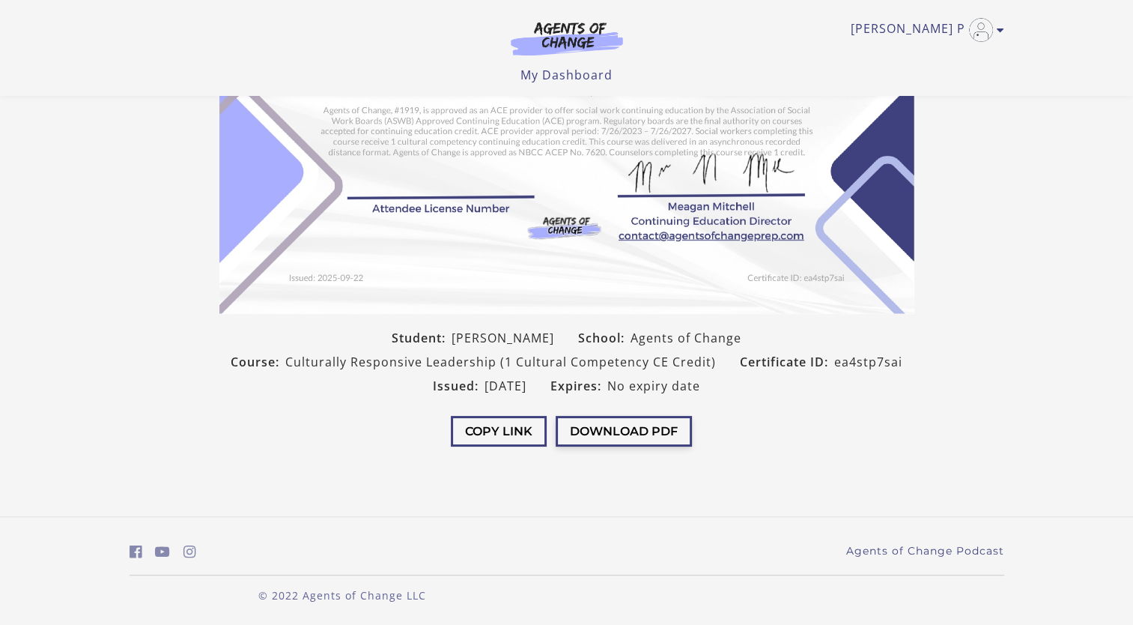
click at [616, 431] on button "Download PDF" at bounding box center [624, 431] width 136 height 31
click at [495, 434] on button "Copy Link" at bounding box center [499, 431] width 96 height 31
click at [589, 437] on button "Download PDF" at bounding box center [624, 431] width 136 height 31
